Goal: Task Accomplishment & Management: Use online tool/utility

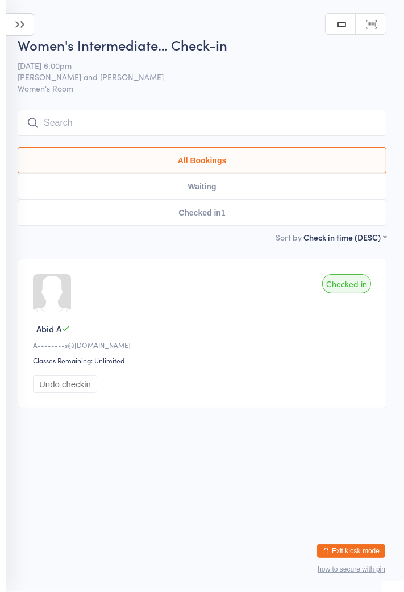
click at [24, 30] on icon at bounding box center [20, 24] width 28 height 23
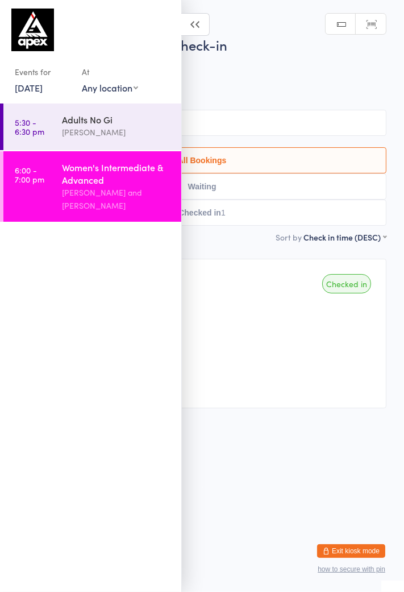
click at [43, 92] on link "[DATE]" at bounding box center [29, 87] width 28 height 13
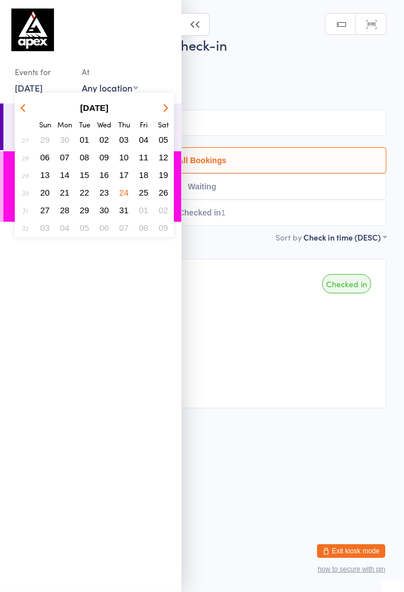
click at [163, 111] on button "button" at bounding box center [163, 107] width 17 height 15
click at [162, 113] on button "button" at bounding box center [163, 107] width 17 height 15
click at [107, 177] on span "17" at bounding box center [104, 175] width 10 height 10
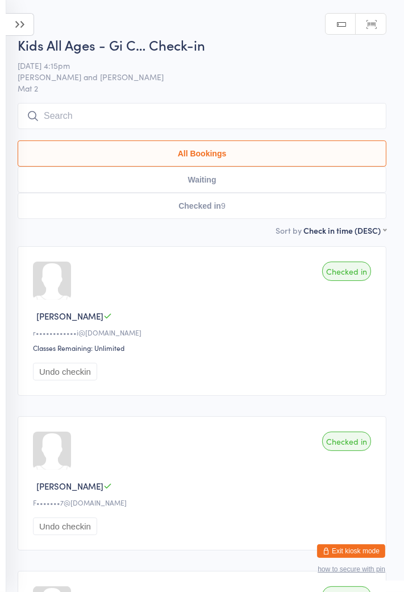
click at [27, 28] on icon at bounding box center [20, 24] width 28 height 23
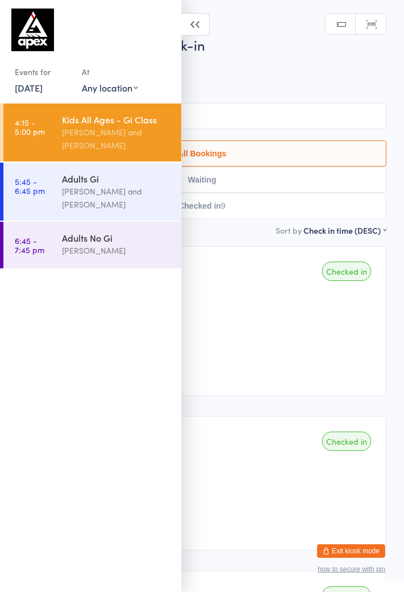
click at [119, 248] on div "[PERSON_NAME]" at bounding box center [117, 250] width 110 height 13
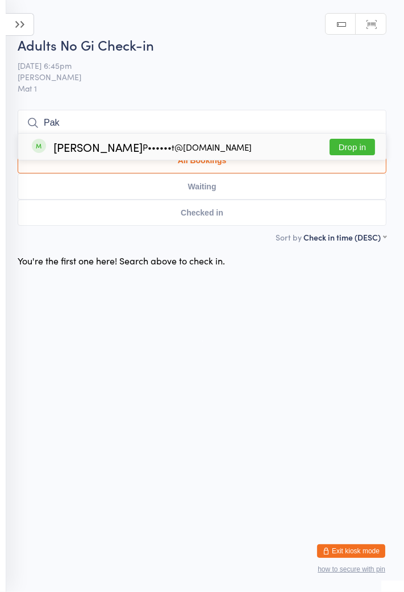
type input "Pak"
click at [363, 149] on button "Drop in" at bounding box center [352, 147] width 45 height 16
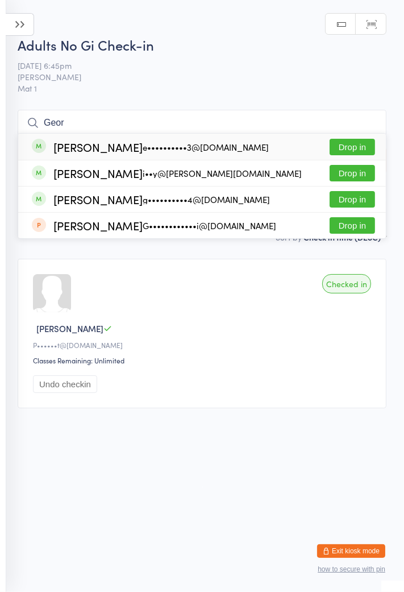
type input "Geor"
click at [205, 202] on div "g••••••••••4@[DOMAIN_NAME]" at bounding box center [206, 199] width 127 height 9
